Goal: Obtain resource: Download file/media

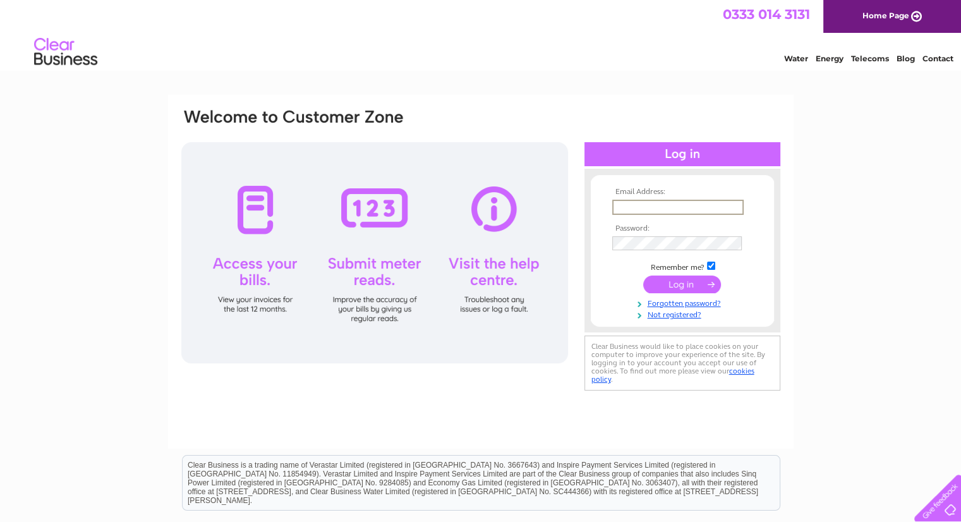
click at [631, 208] on input "text" at bounding box center [678, 207] width 131 height 15
type input "info@gowgroundworks.co.uk"
click at [643, 274] on input "submit" at bounding box center [682, 283] width 78 height 18
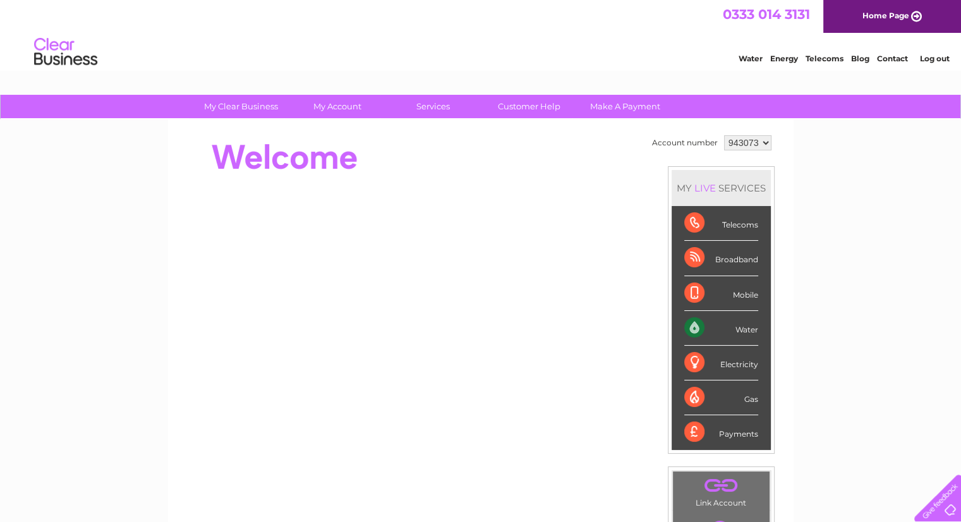
click at [722, 430] on div "Payments" at bounding box center [722, 432] width 74 height 34
click at [698, 434] on div "Payments" at bounding box center [722, 432] width 74 height 34
click at [728, 434] on div "Payments" at bounding box center [722, 432] width 74 height 34
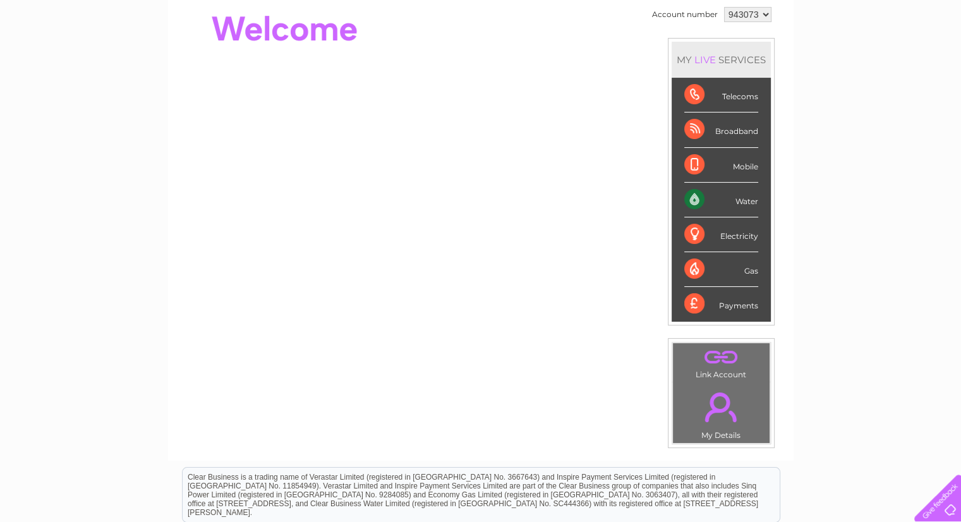
scroll to position [126, 0]
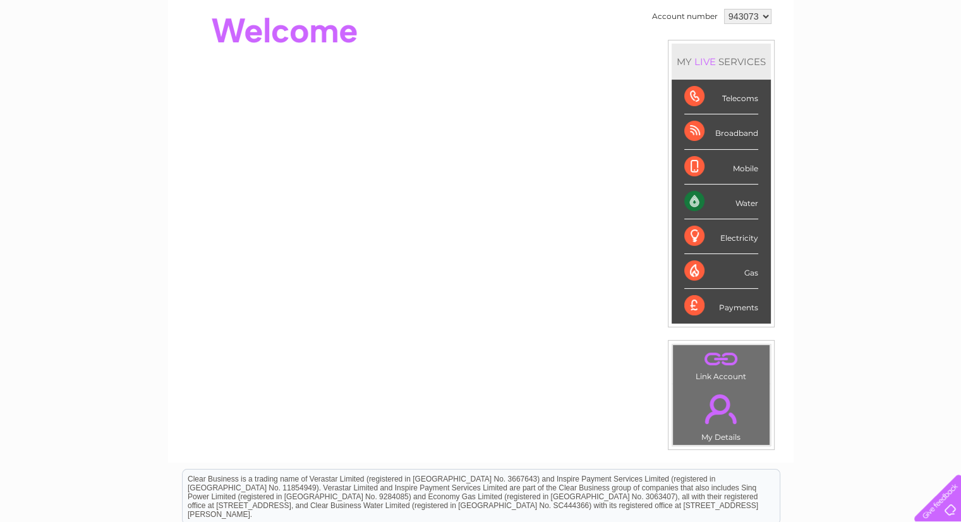
click at [723, 416] on link "." at bounding box center [721, 409] width 90 height 44
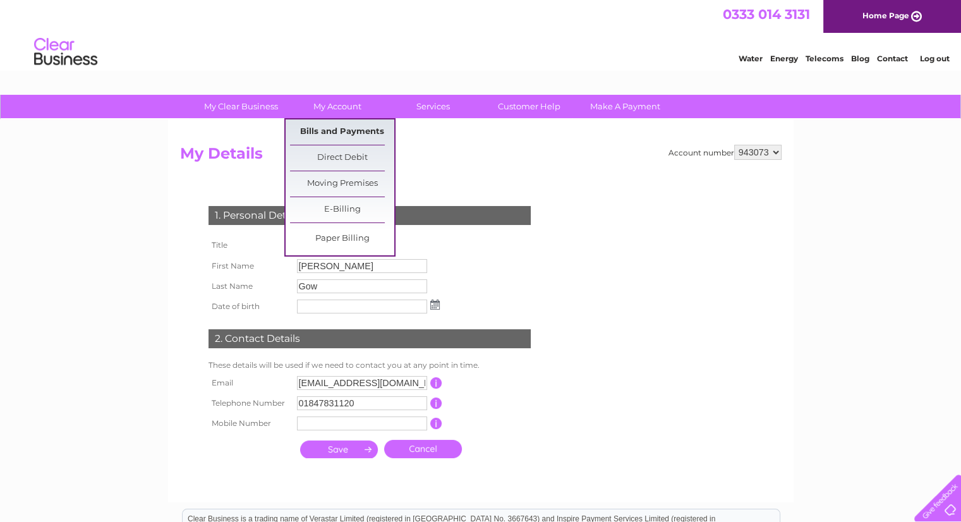
click at [336, 128] on link "Bills and Payments" at bounding box center [342, 131] width 104 height 25
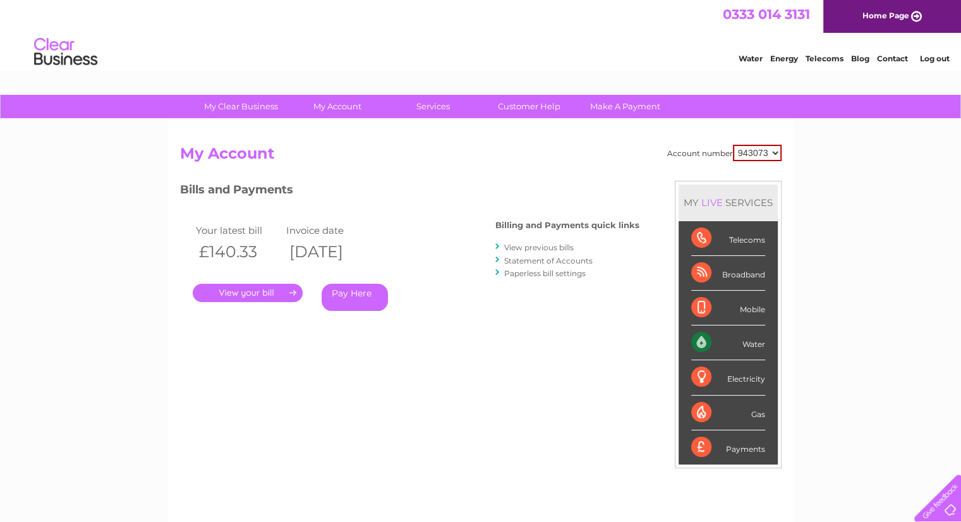
click at [228, 298] on link "." at bounding box center [248, 293] width 110 height 18
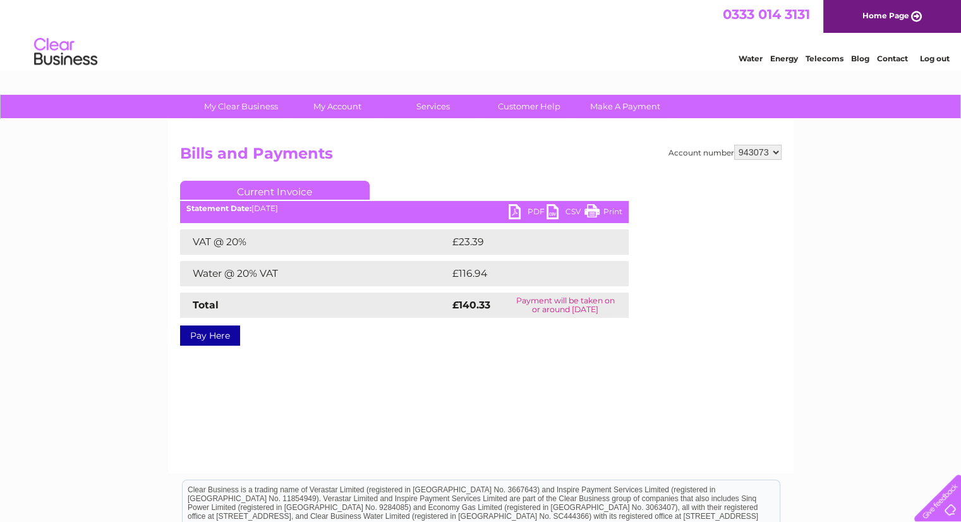
click at [336, 190] on link "Current Invoice" at bounding box center [275, 190] width 190 height 19
click at [614, 208] on link "Print" at bounding box center [604, 213] width 38 height 18
click at [242, 193] on link "Current Invoice" at bounding box center [275, 190] width 190 height 19
click at [260, 186] on link "Current Invoice" at bounding box center [275, 190] width 190 height 19
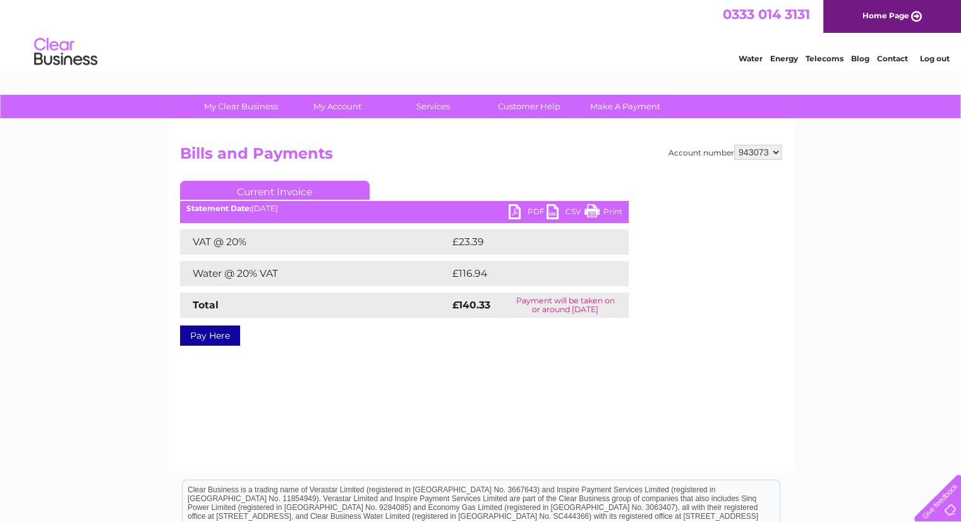
click at [260, 186] on link "Current Invoice" at bounding box center [275, 190] width 190 height 19
click at [252, 294] on td "Total" at bounding box center [314, 305] width 269 height 25
click at [555, 211] on link "CSV" at bounding box center [566, 213] width 38 height 18
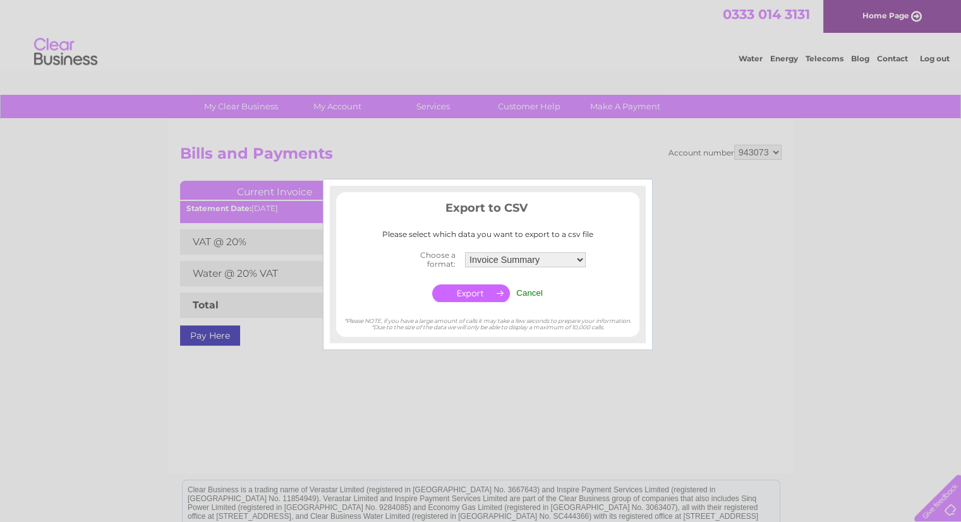
click at [526, 291] on input "Cancel" at bounding box center [529, 292] width 27 height 9
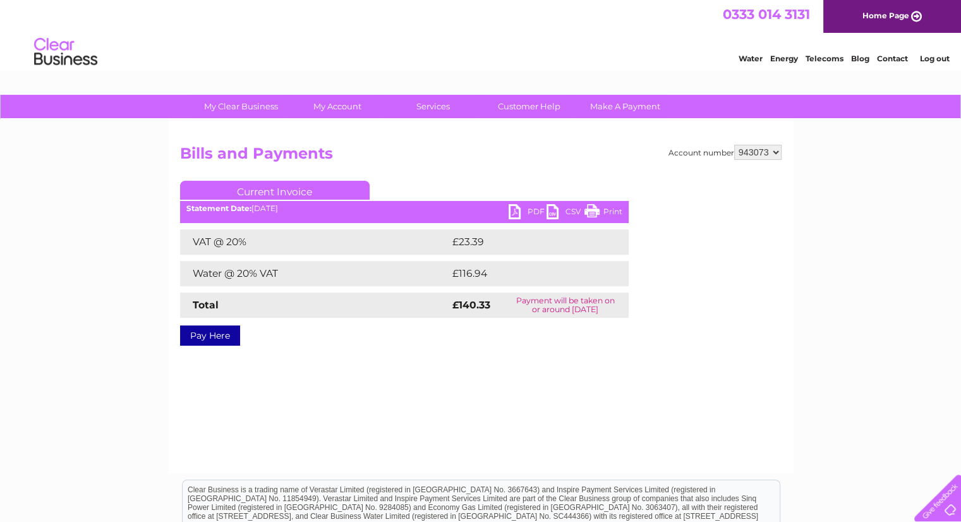
click at [511, 212] on link "PDF" at bounding box center [528, 213] width 38 height 18
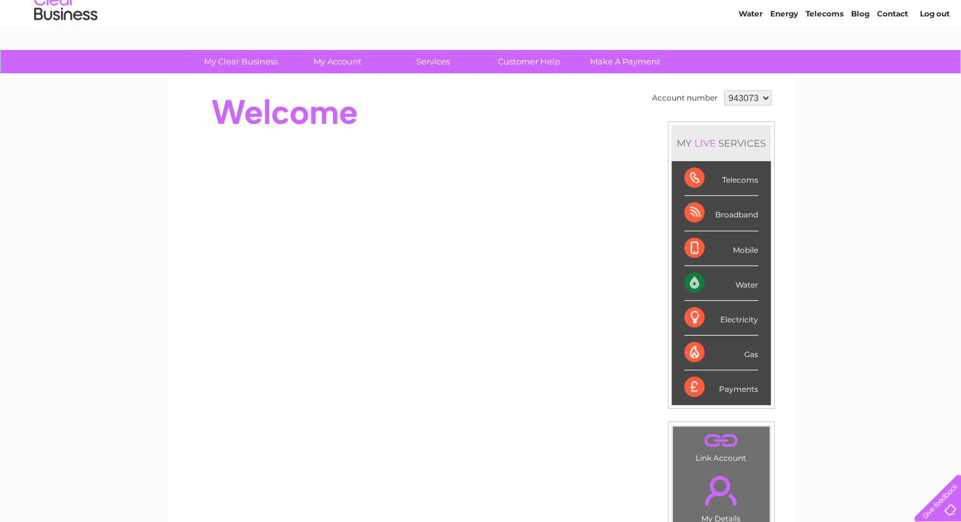
scroll to position [37, 0]
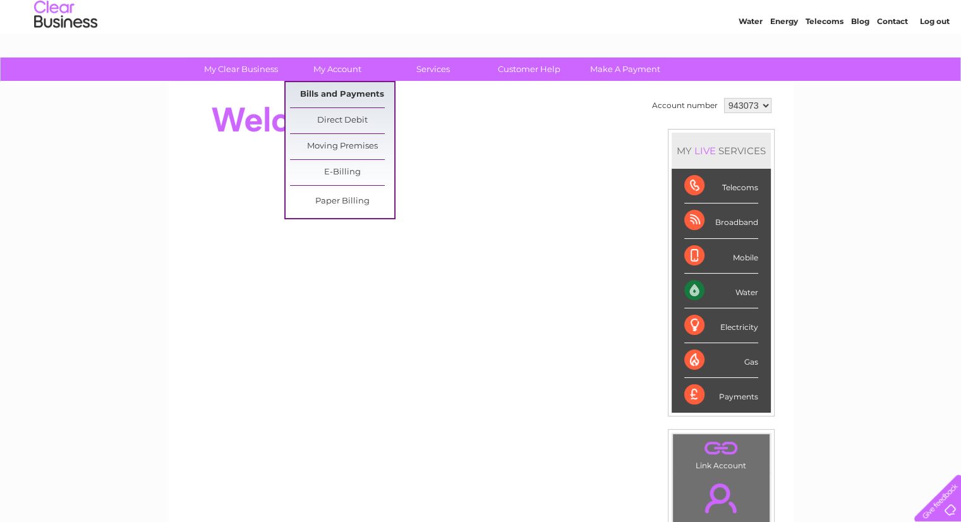
click at [333, 87] on link "Bills and Payments" at bounding box center [342, 94] width 104 height 25
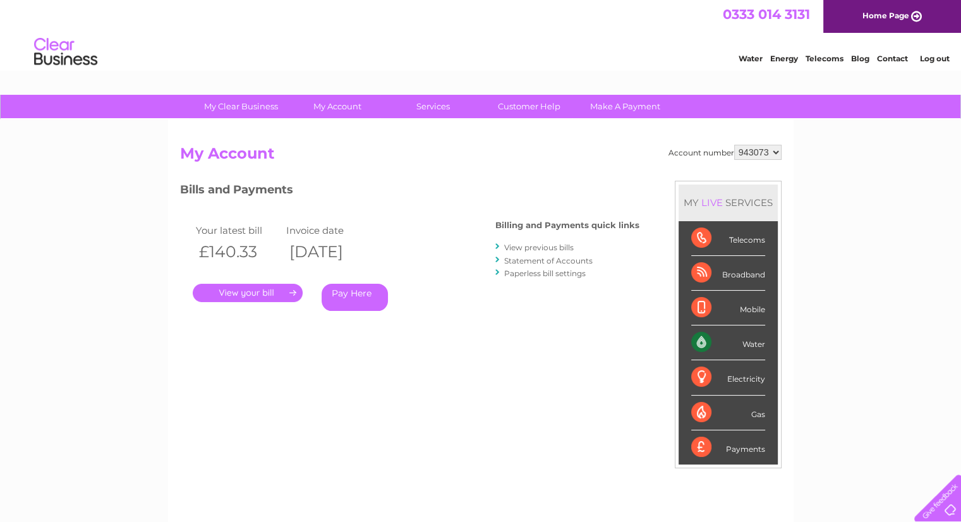
click at [278, 288] on link "." at bounding box center [248, 293] width 110 height 18
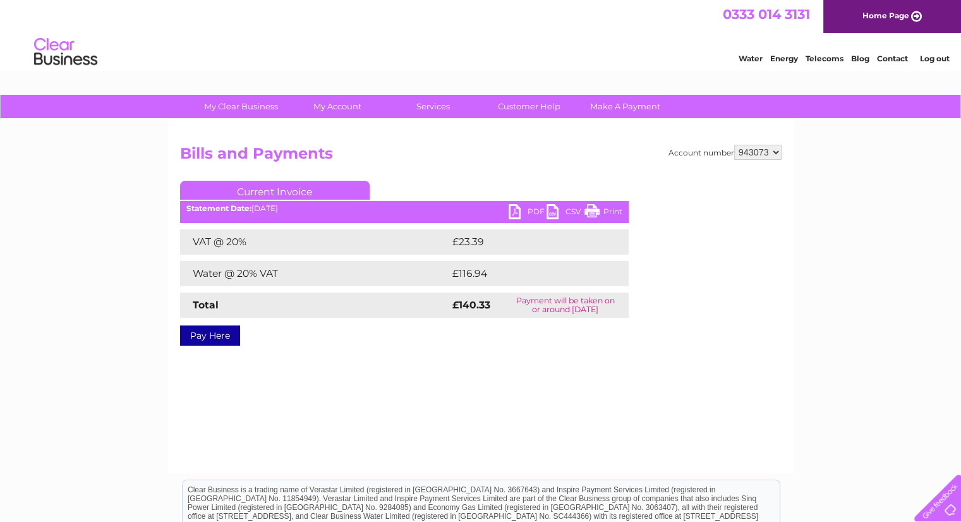
click at [517, 212] on link "PDF" at bounding box center [528, 213] width 38 height 18
